Goal: Information Seeking & Learning: Check status

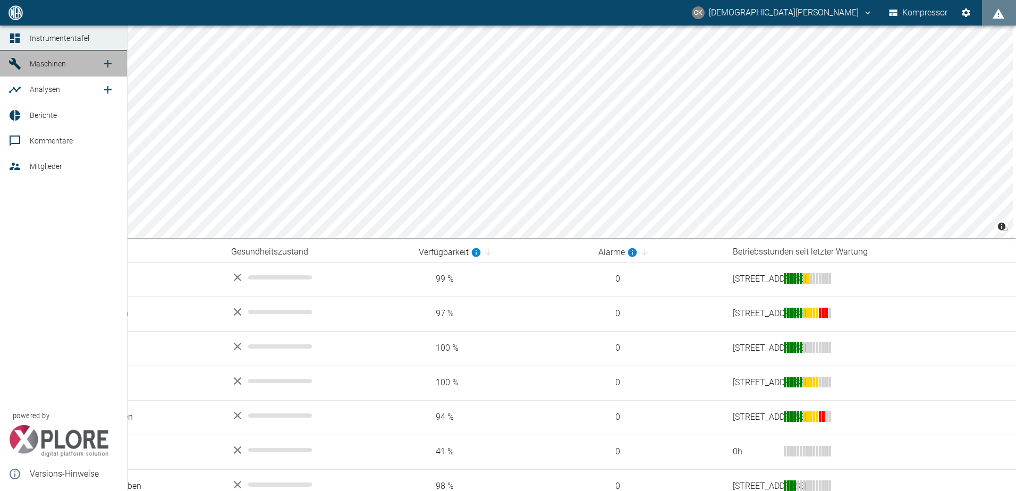
click at [16, 64] on icon at bounding box center [15, 64] width 12 height 12
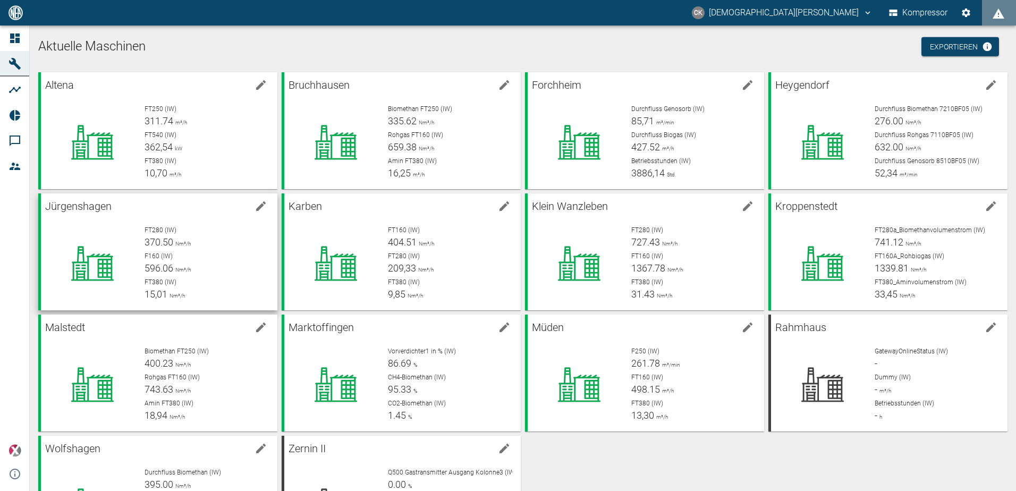
click at [168, 254] on span "F160 (IW)" at bounding box center [158, 255] width 28 height 7
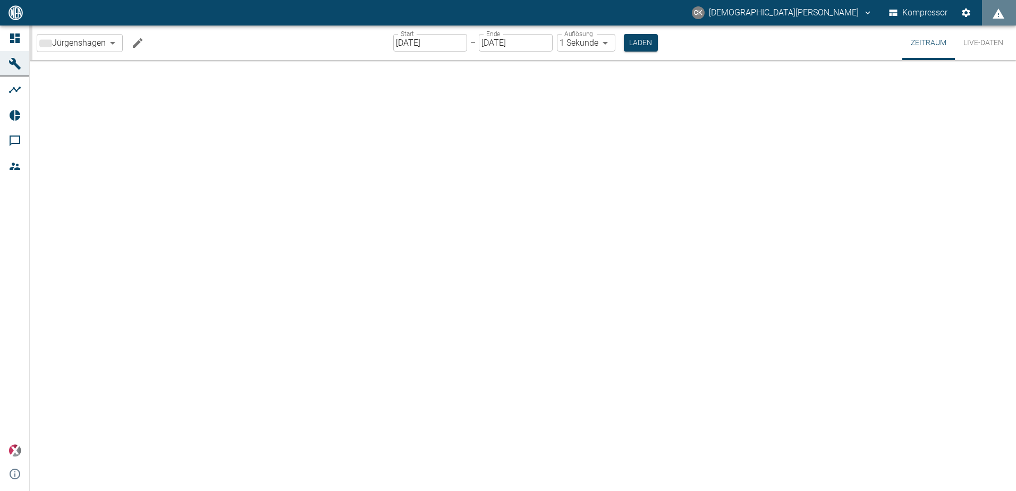
type input "2min"
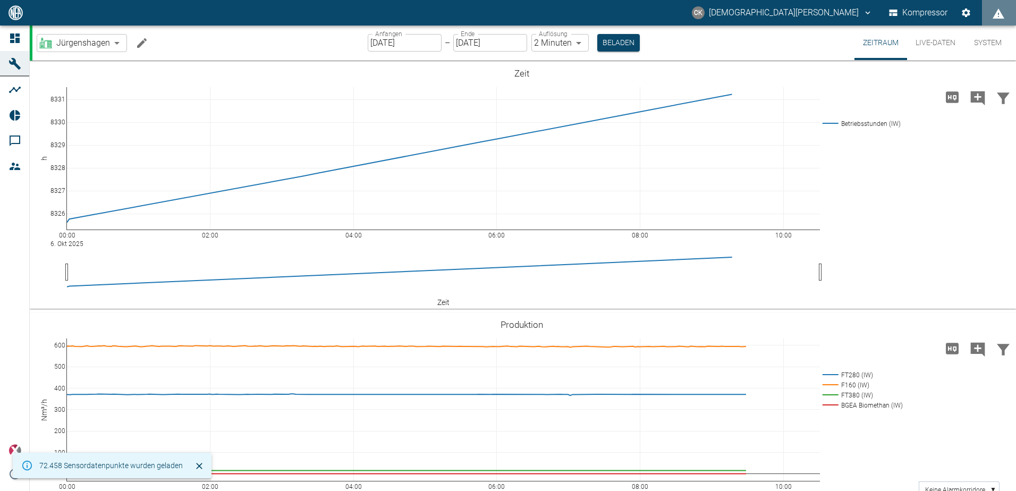
click at [376, 39] on input "[DATE]" at bounding box center [405, 43] width 74 height 18
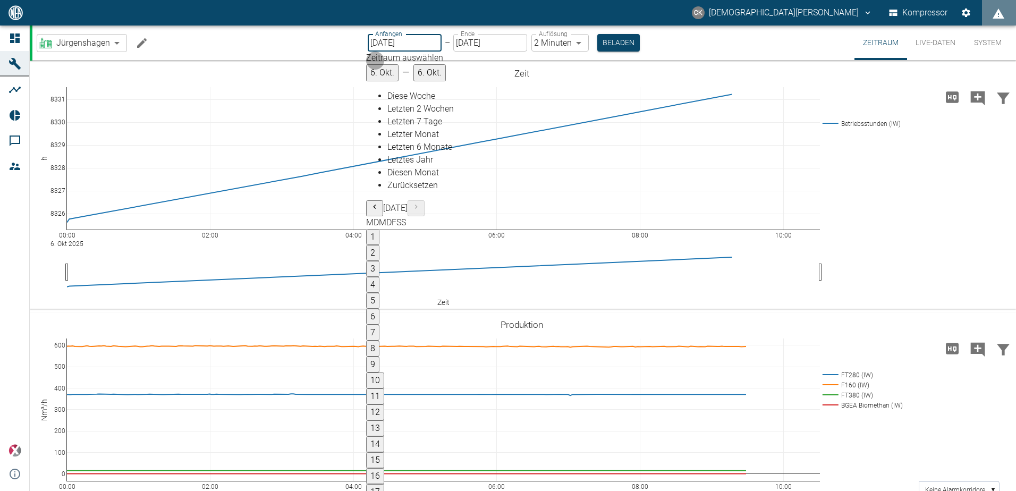
click at [379, 229] on button "1" at bounding box center [372, 237] width 13 height 16
type input "01.09.2025"
type input "10min"
type input "01.10.2025"
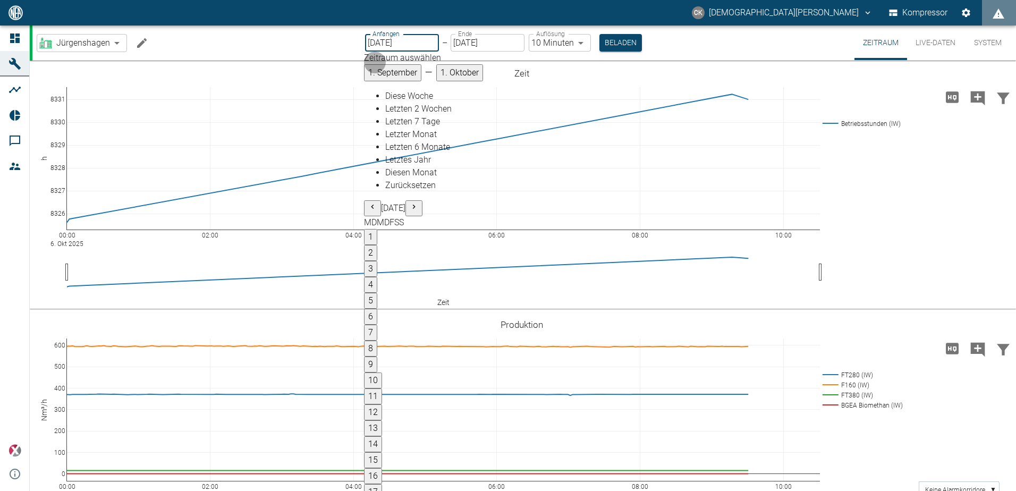
type input "01.10.2025"
type input "2min"
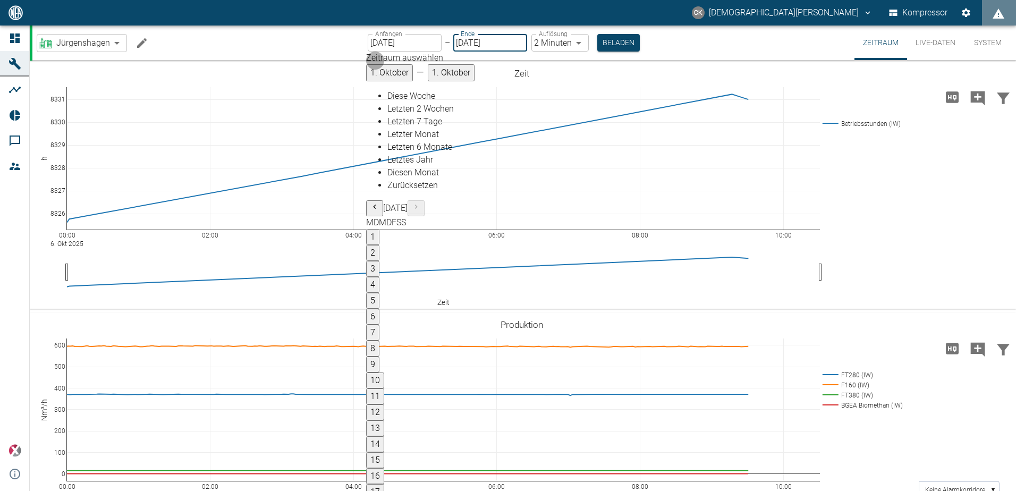
type input "[DATE]"
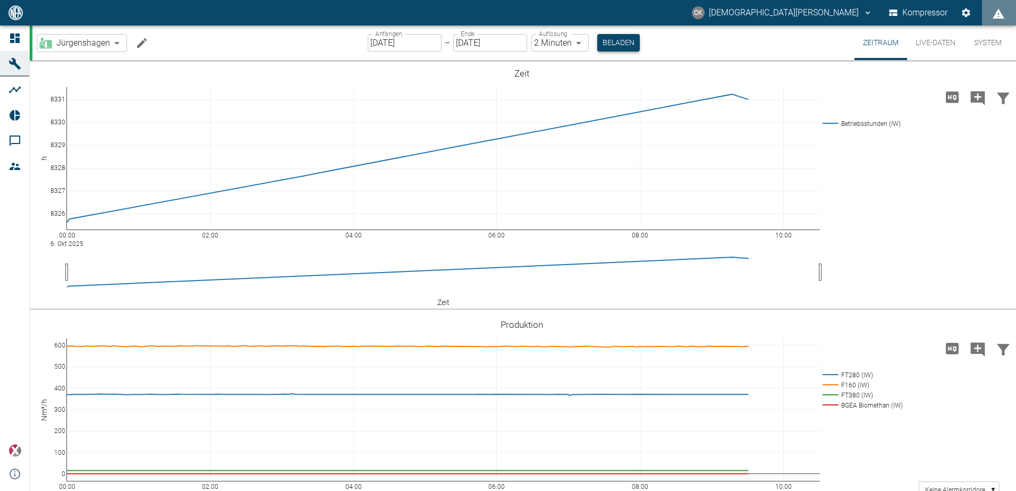
click at [611, 42] on button "Beladen" at bounding box center [618, 43] width 42 height 18
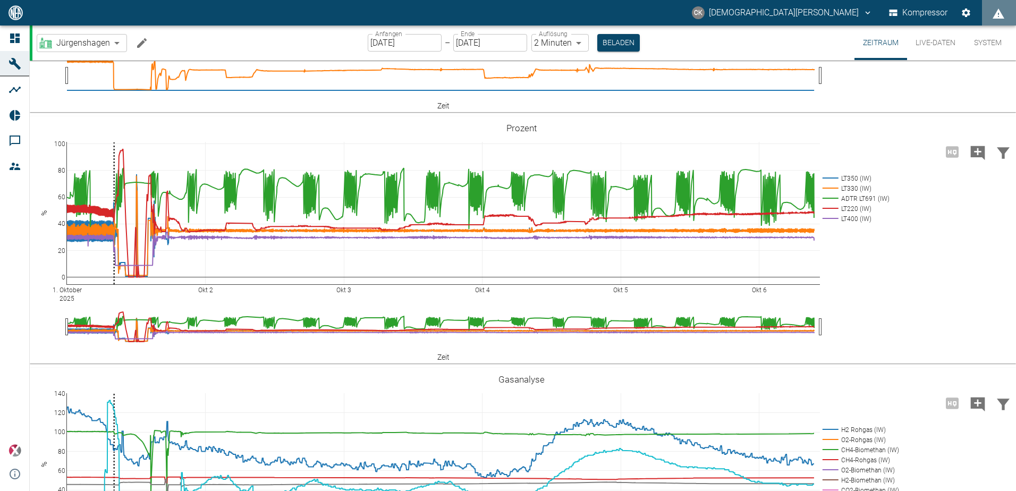
scroll to position [1222, 0]
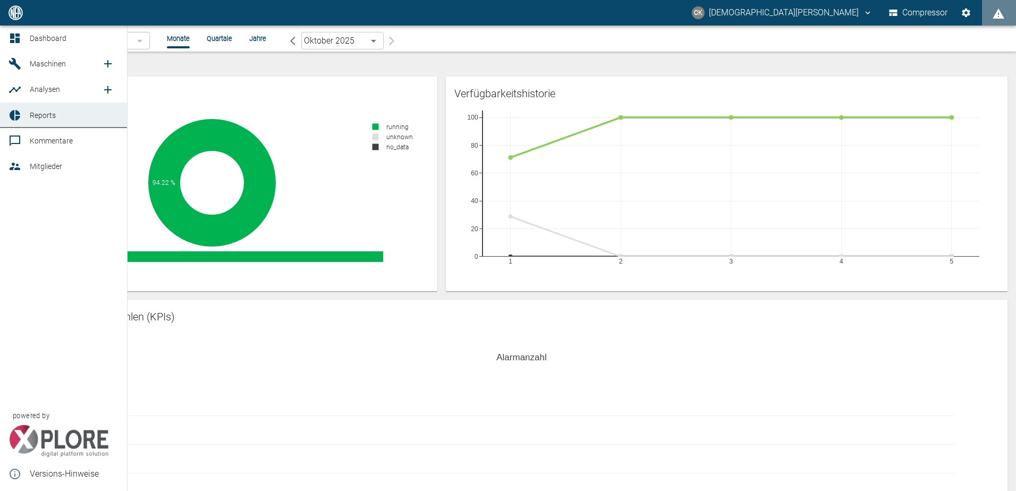
click at [23, 41] on div at bounding box center [16, 38] width 16 height 13
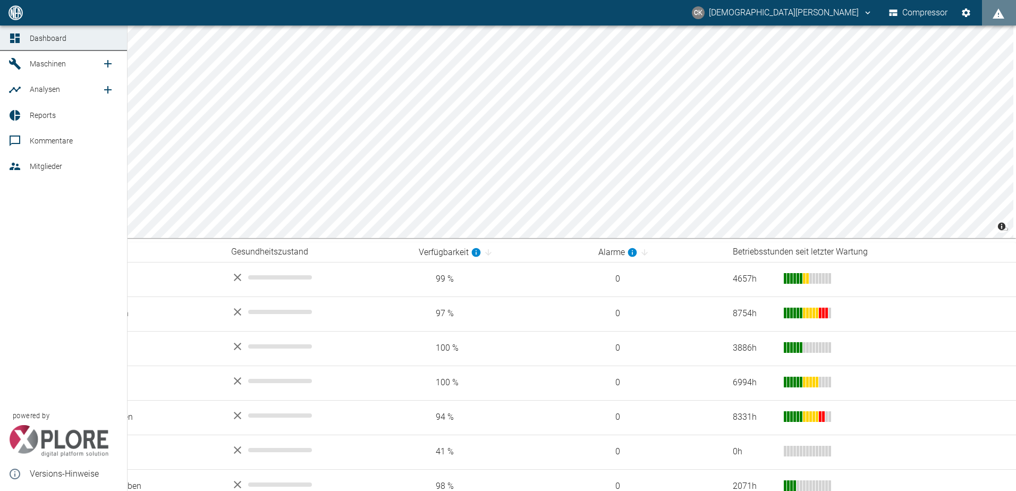
click at [14, 60] on icon at bounding box center [15, 64] width 12 height 12
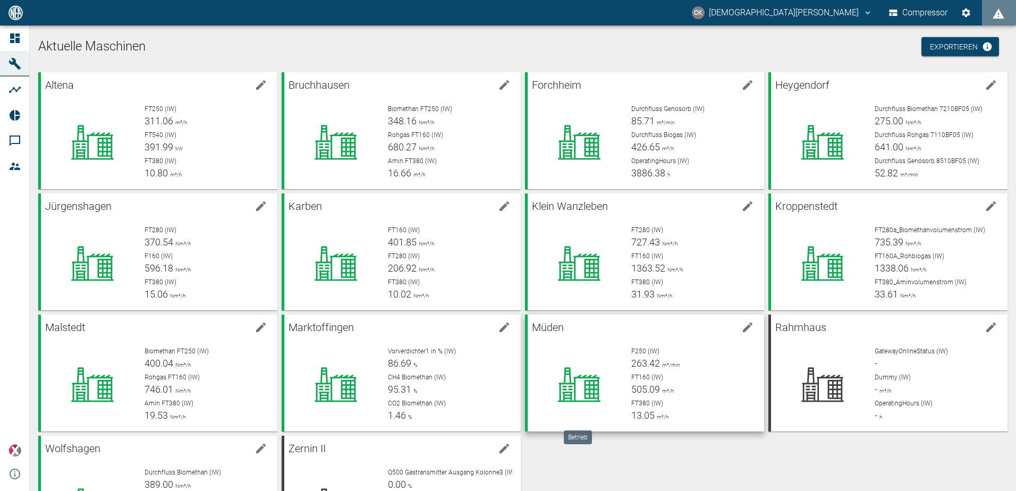
click at [584, 351] on div at bounding box center [579, 384] width 87 height 76
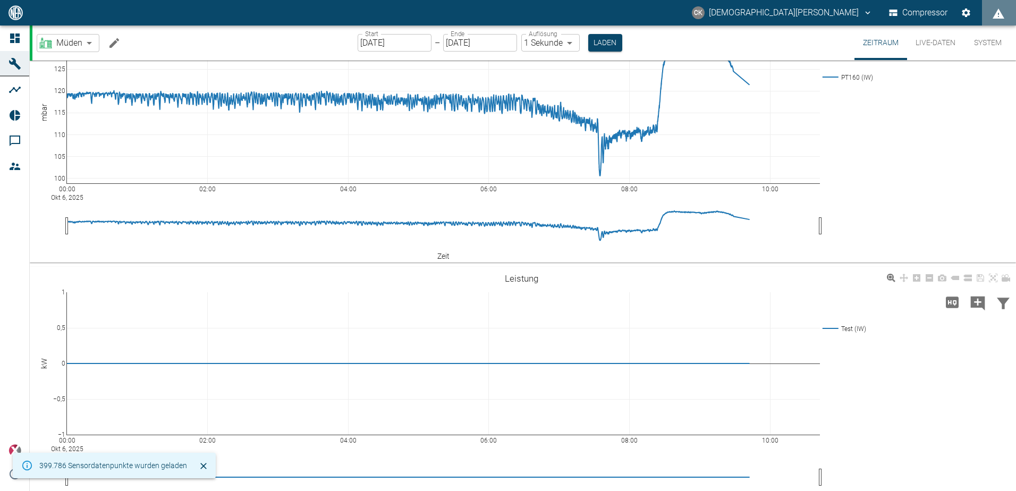
scroll to position [266, 0]
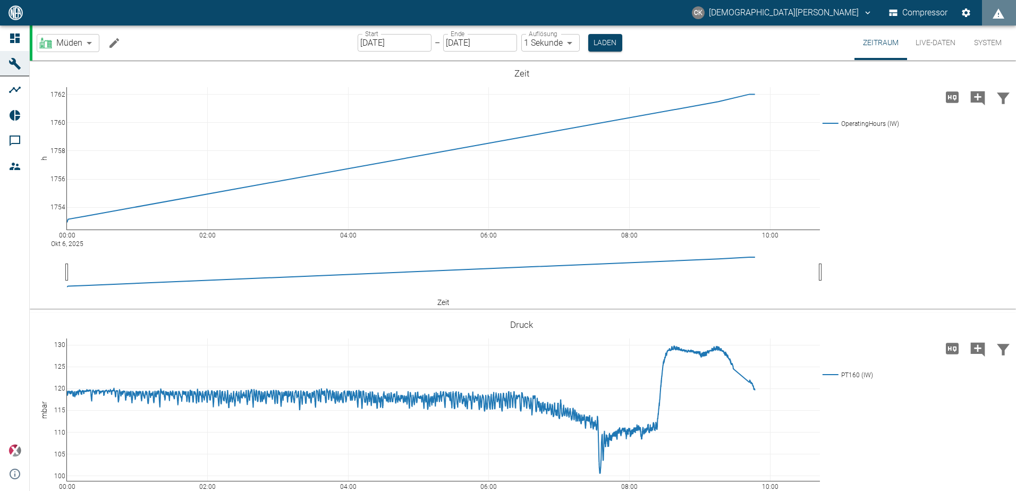
scroll to position [266, 0]
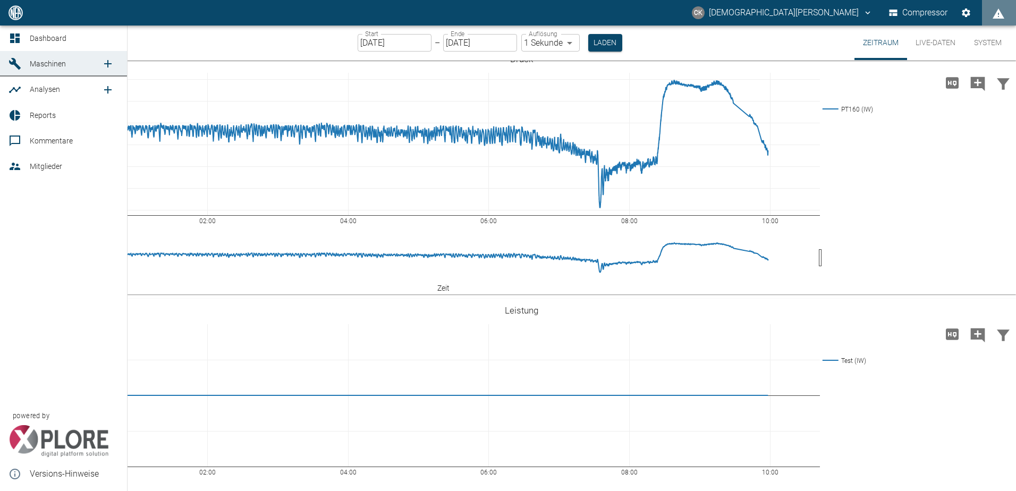
click at [13, 37] on icon at bounding box center [15, 38] width 10 height 10
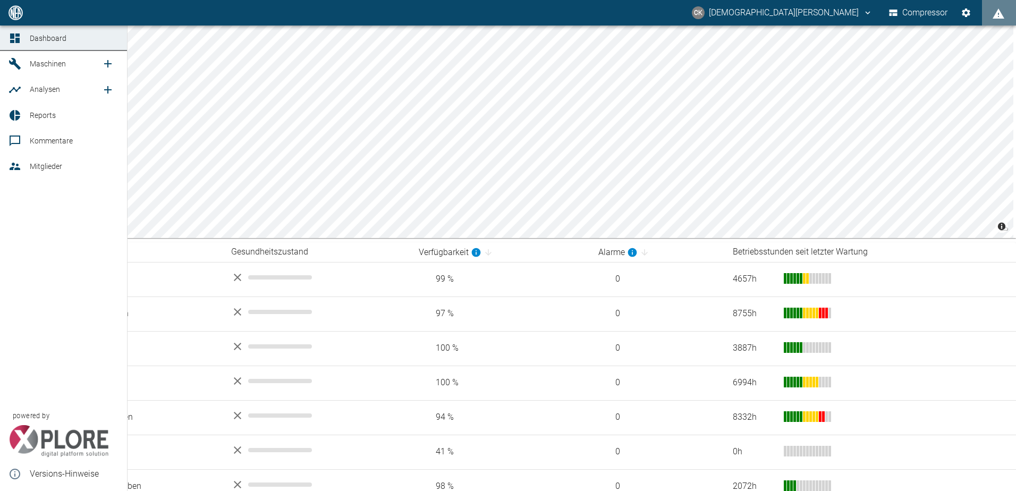
click at [16, 60] on icon at bounding box center [14, 63] width 13 height 13
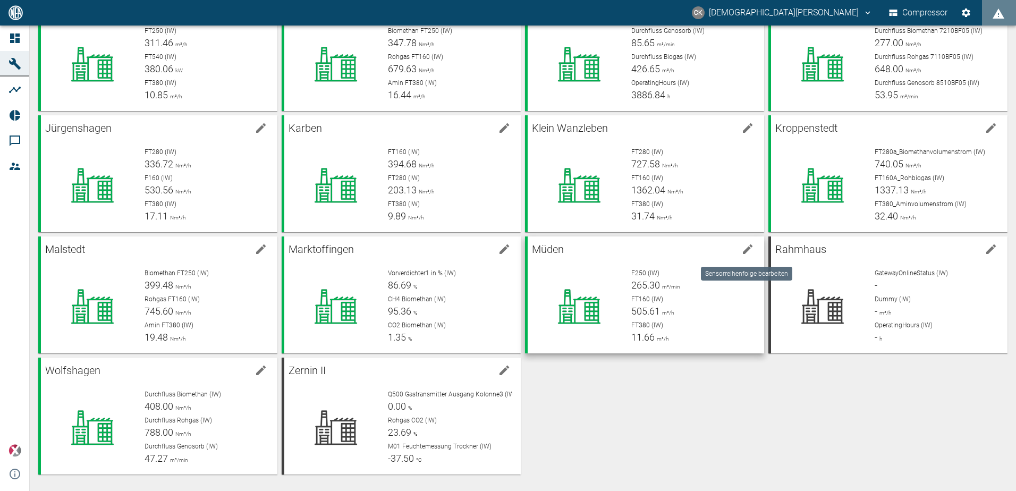
scroll to position [79, 0]
